Goal: Task Accomplishment & Management: Manage account settings

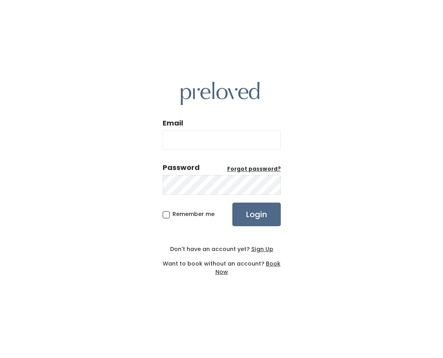
drag, startPoint x: 206, startPoint y: 126, endPoint x: 205, endPoint y: 130, distance: 4.1
click at [205, 130] on div "Email" at bounding box center [222, 137] width 118 height 38
click at [205, 130] on input "Email" at bounding box center [222, 140] width 118 height 20
type input "[EMAIL_ADDRESS][DOMAIN_NAME]"
click at [232, 203] on input "Login" at bounding box center [256, 215] width 48 height 24
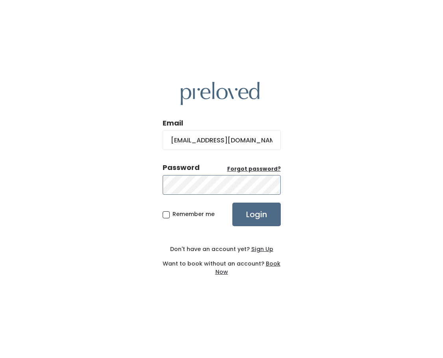
click at [232, 203] on input "Login" at bounding box center [256, 215] width 48 height 24
click at [261, 169] on u "Forgot password?" at bounding box center [254, 168] width 54 height 7
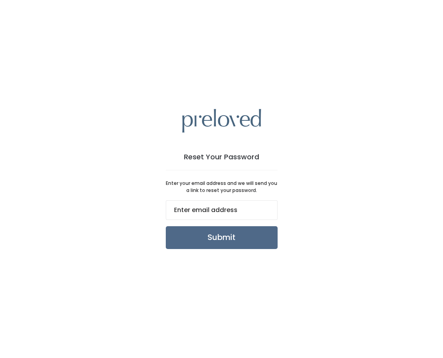
click at [246, 211] on input "email" at bounding box center [222, 210] width 112 height 20
type input "madisonstorms@mail.com"
click at [213, 241] on input "Submit" at bounding box center [222, 237] width 112 height 23
